Goal: Entertainment & Leisure: Consume media (video, audio)

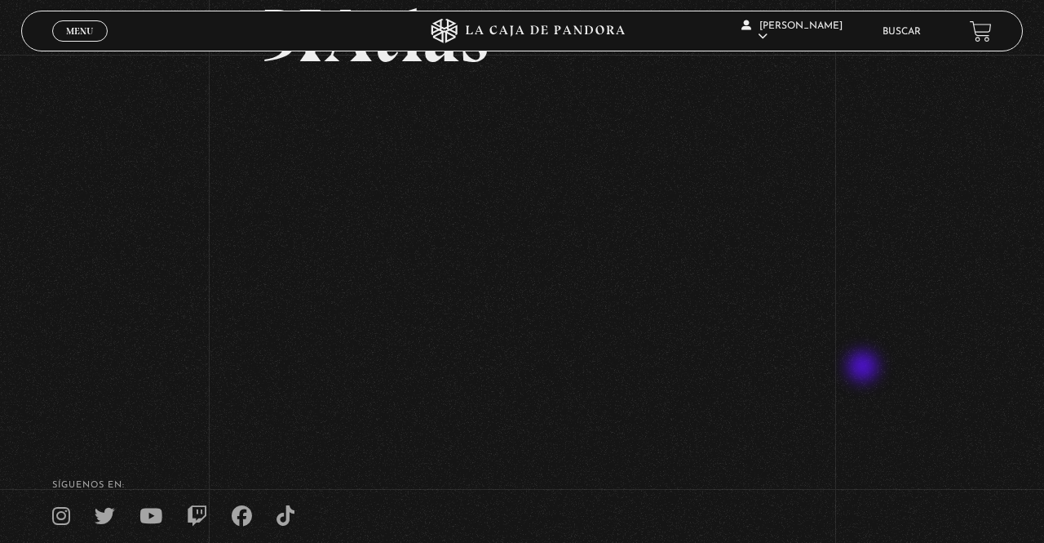
scroll to position [143, 0]
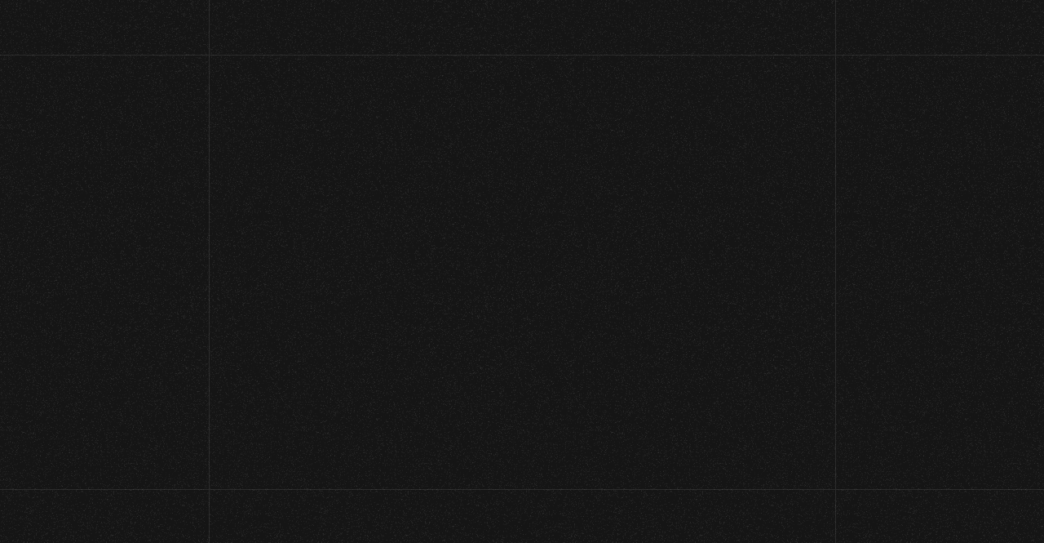
scroll to position [204, 0]
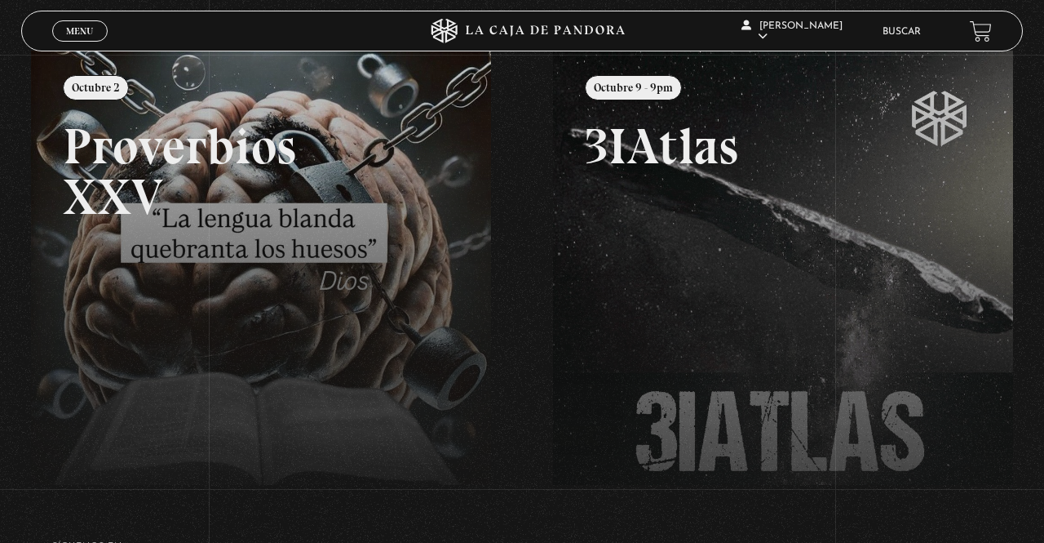
click at [380, 271] on link at bounding box center [553, 322] width 1044 height 543
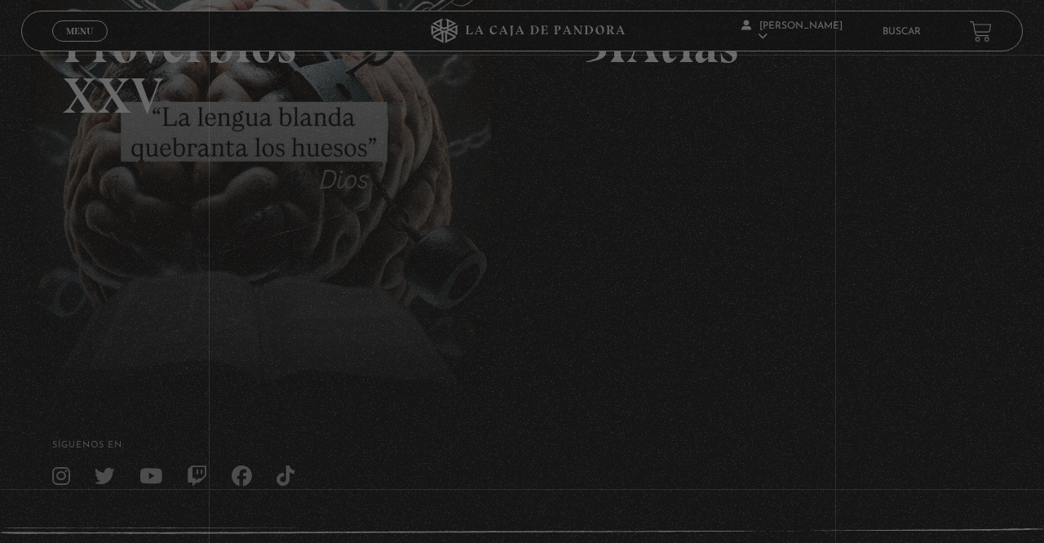
scroll to position [306, 0]
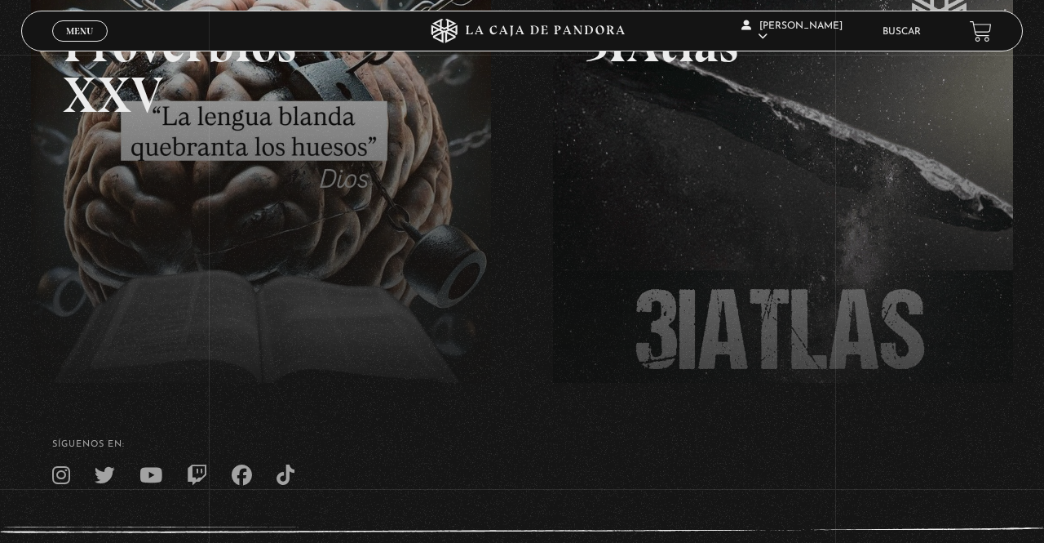
click at [272, 285] on link at bounding box center [553, 220] width 1044 height 543
